Goal: Task Accomplishment & Management: Complete application form

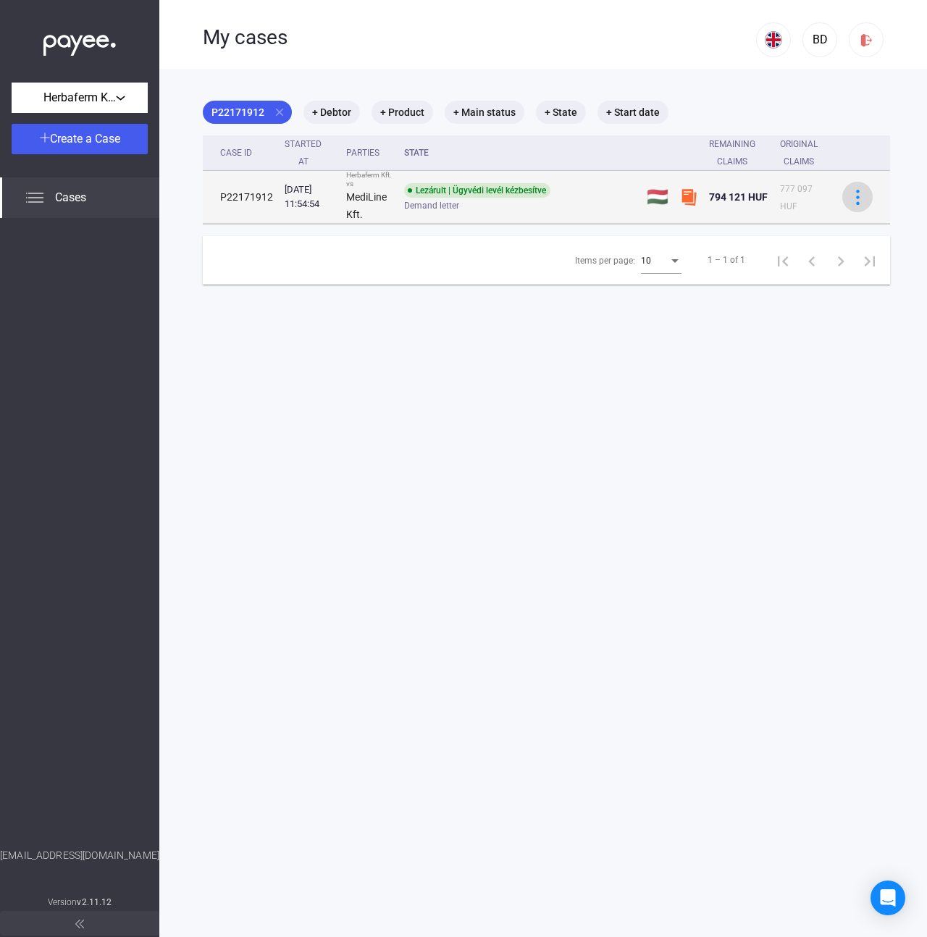
click at [850, 198] on img at bounding box center [857, 197] width 15 height 15
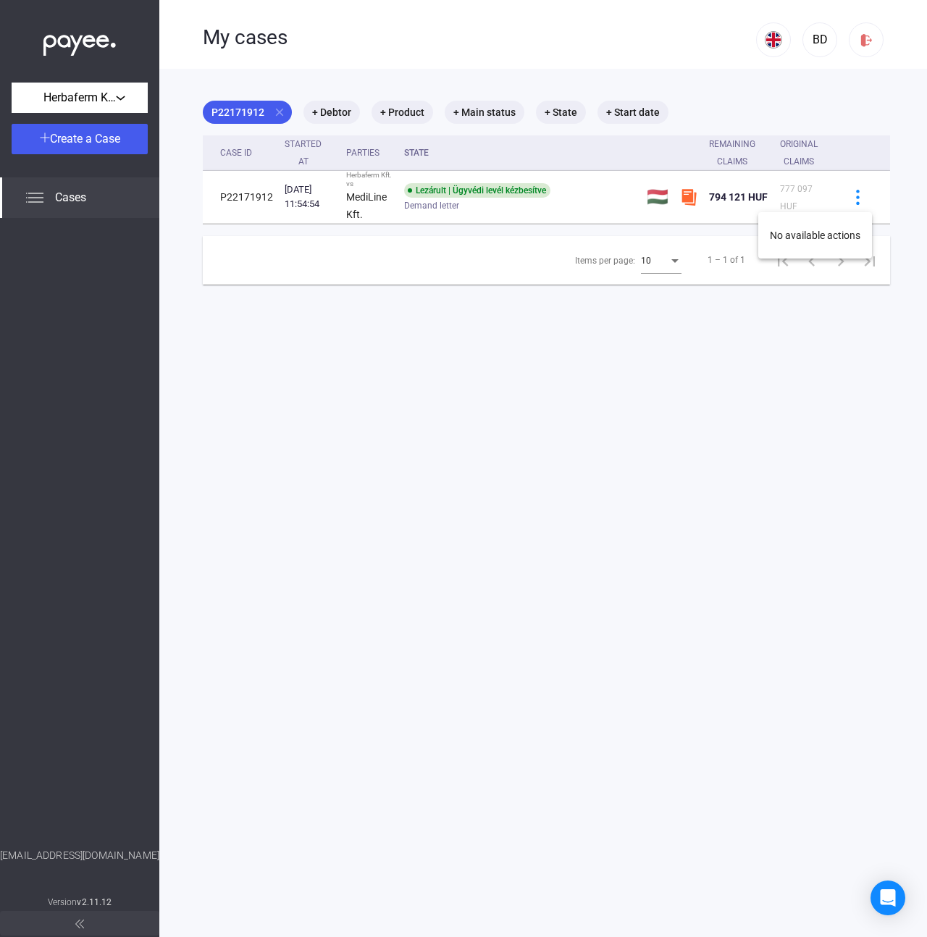
click at [535, 185] on div at bounding box center [463, 468] width 927 height 937
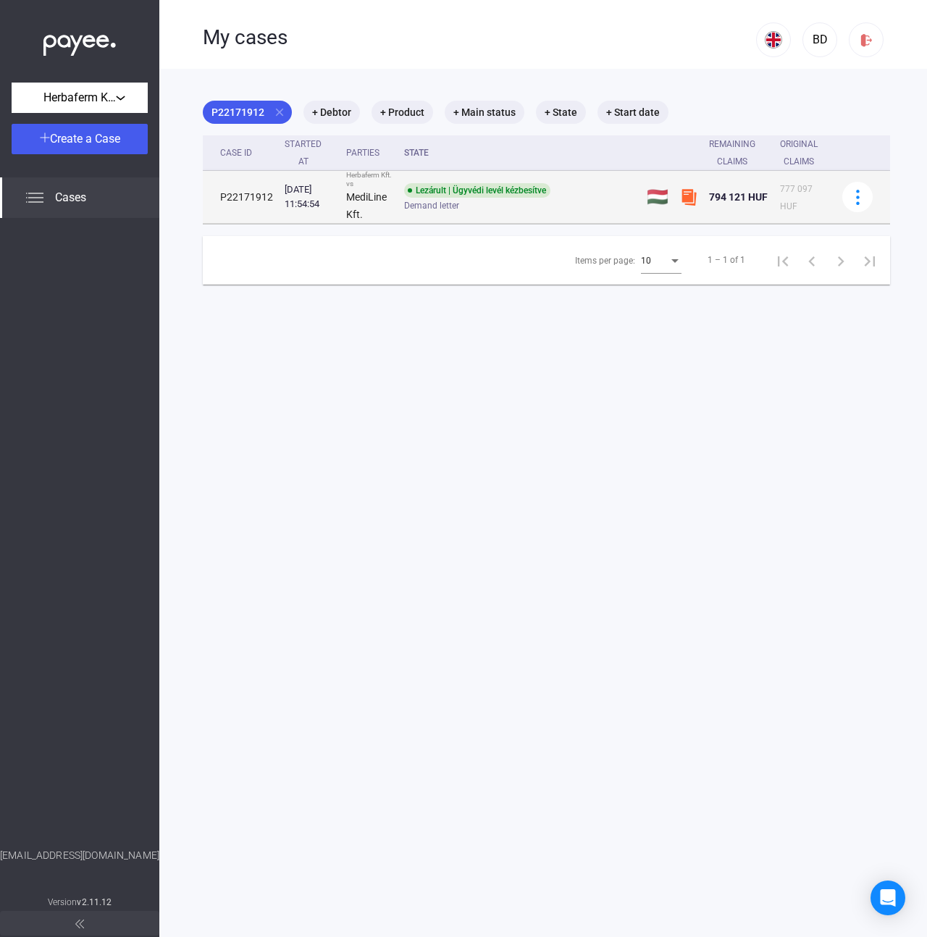
click at [263, 194] on td "P22171912" at bounding box center [241, 197] width 76 height 53
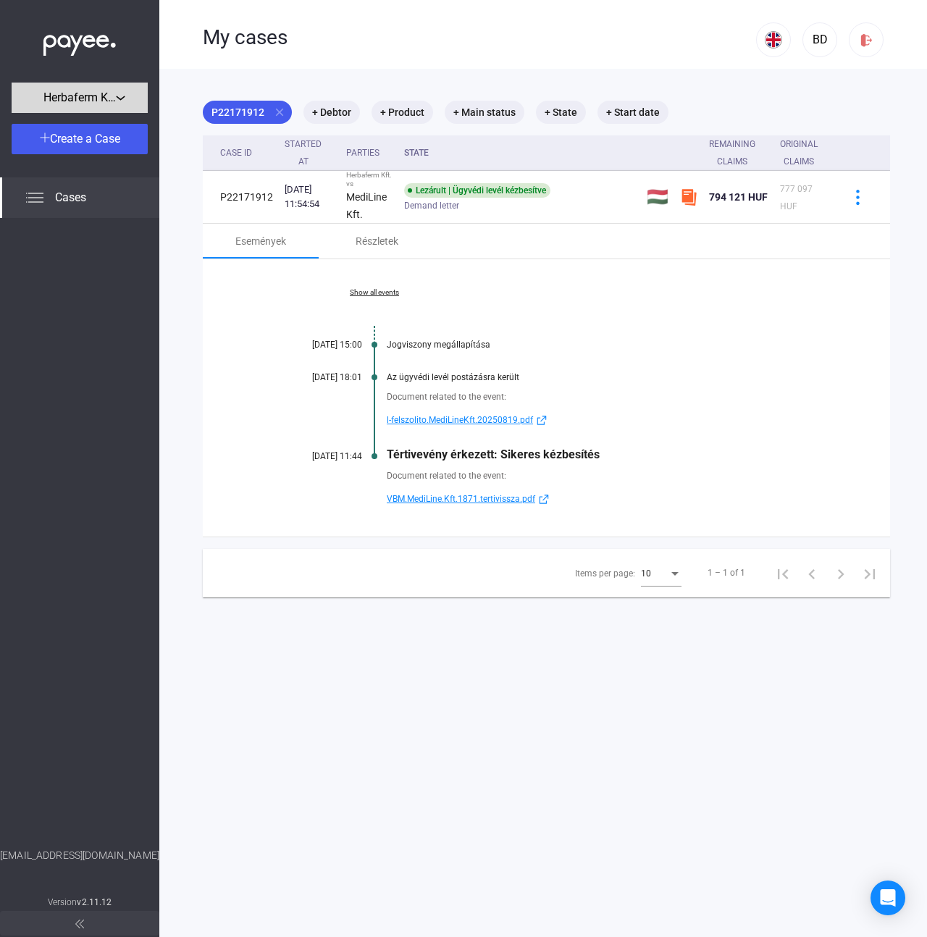
click at [130, 93] on div "Herbaferm Kft." at bounding box center [79, 98] width 127 height 18
click at [130, 93] on div at bounding box center [463, 468] width 927 height 937
click at [80, 134] on span "Create a Case" at bounding box center [85, 139] width 70 height 14
